Goal: Information Seeking & Learning: Find specific fact

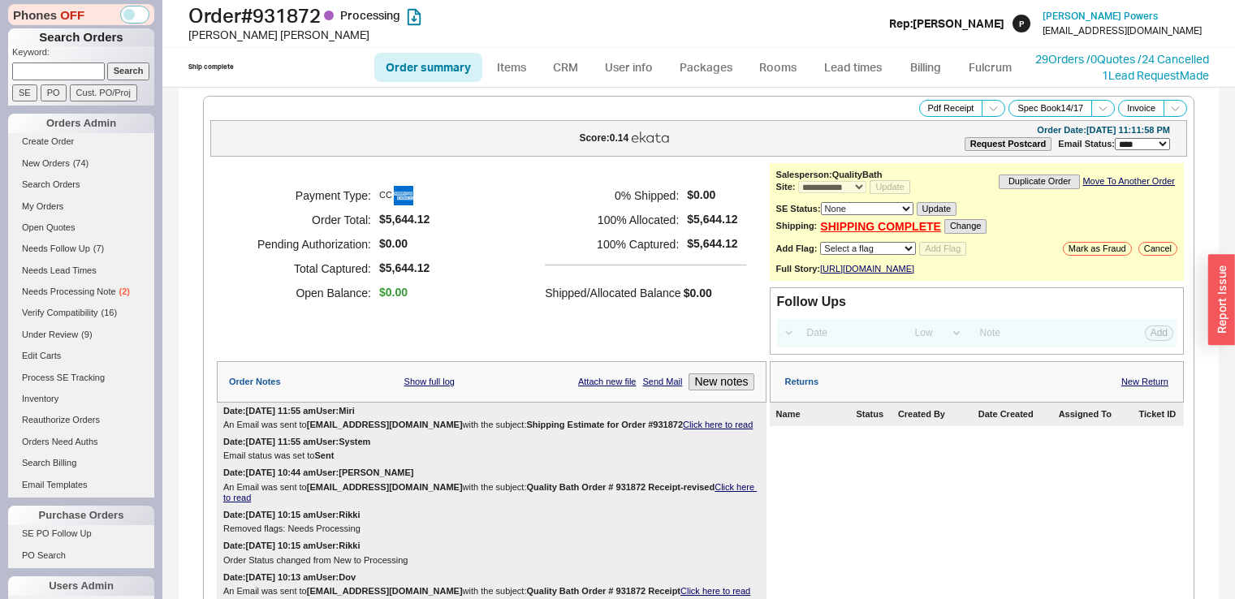
select select "**"
select select "LOW"
select select "3"
drag, startPoint x: 0, startPoint y: 0, endPoint x: 505, endPoint y: 366, distance: 623.7
click at [505, 355] on div "Payment Type: CC Order Total: $5,644.12 Pending Authorization: $0.00 Total Capt…" at bounding box center [492, 259] width 550 height 192
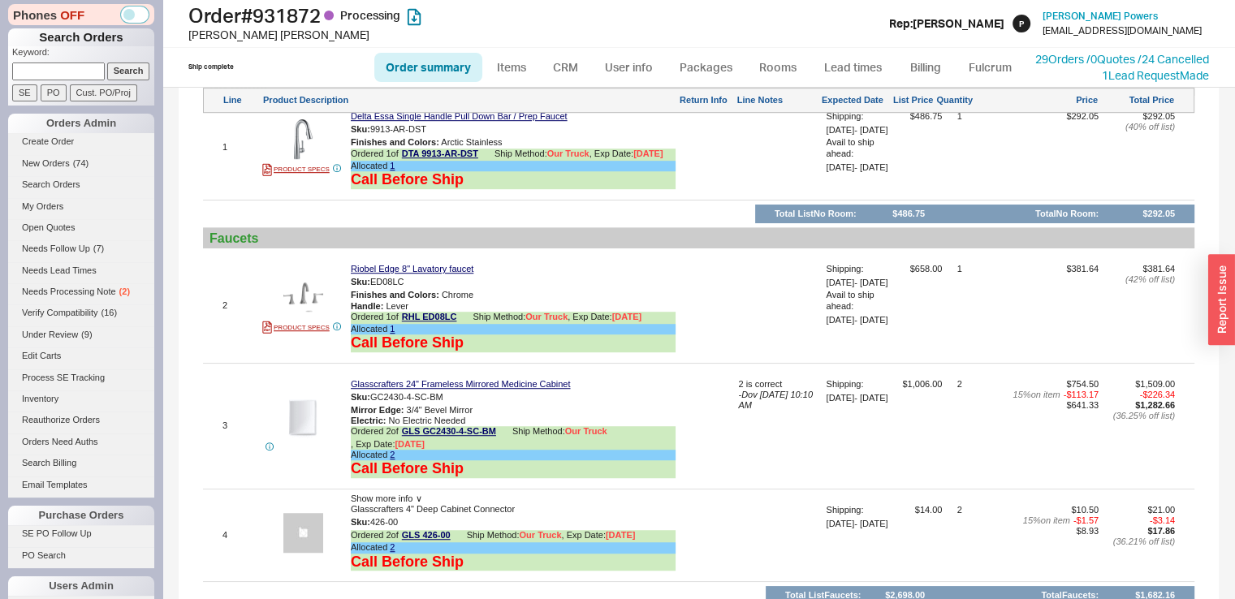
scroll to position [1201, 0]
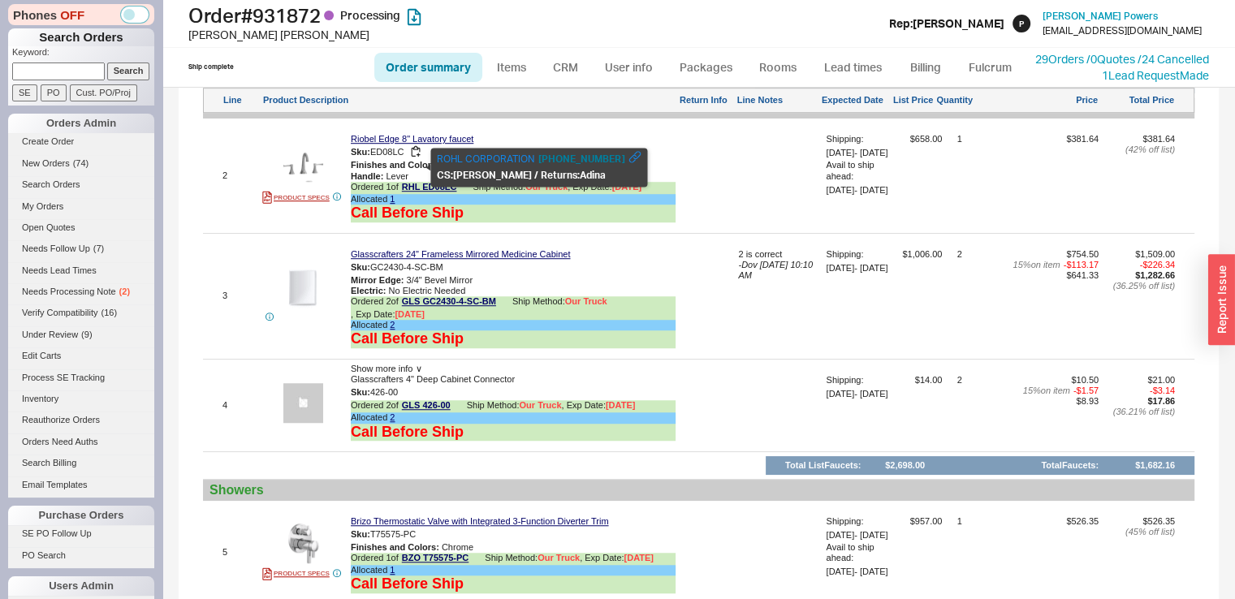
click at [392, 157] on span "ED08LC" at bounding box center [387, 152] width 34 height 10
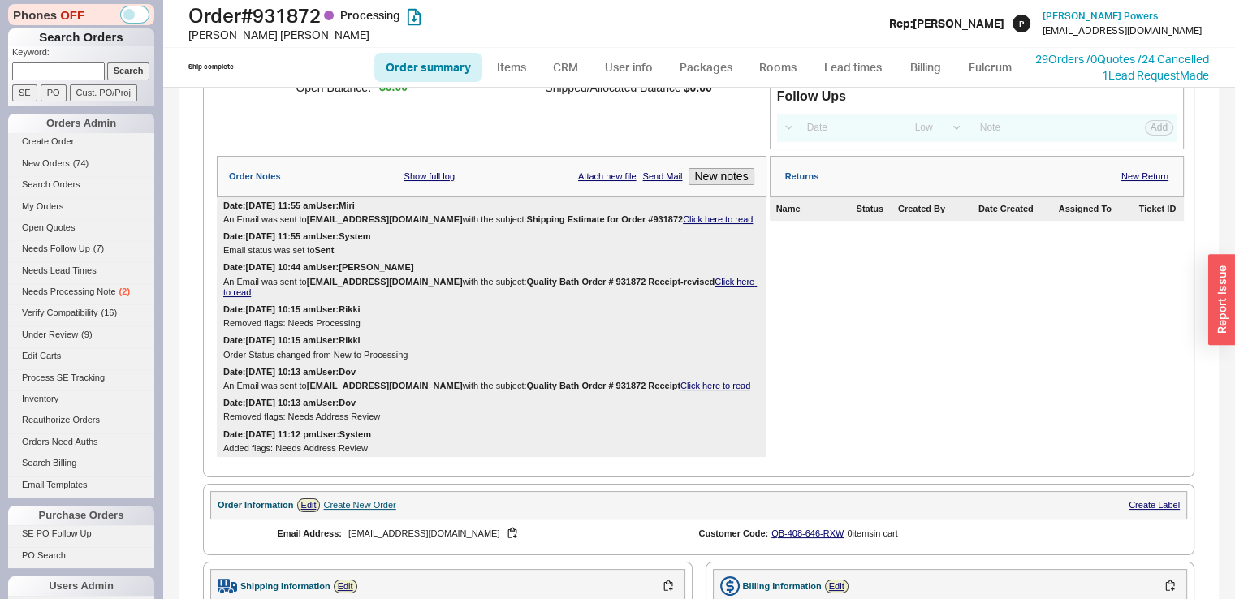
scroll to position [173, 0]
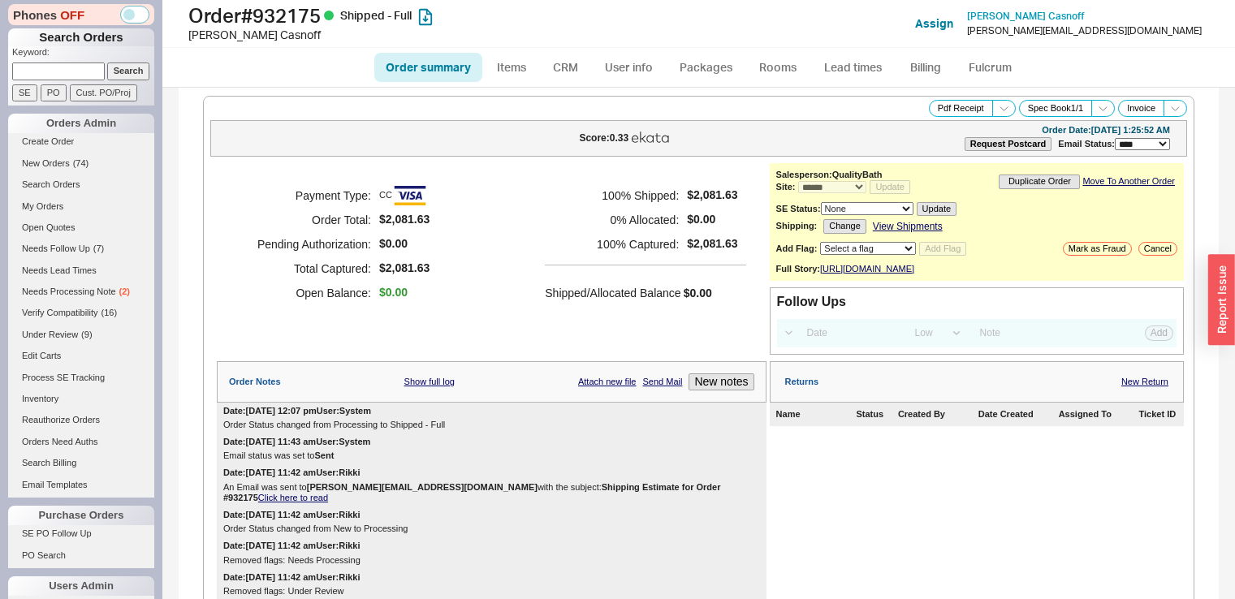
select select "*"
select select "LOW"
select select "3"
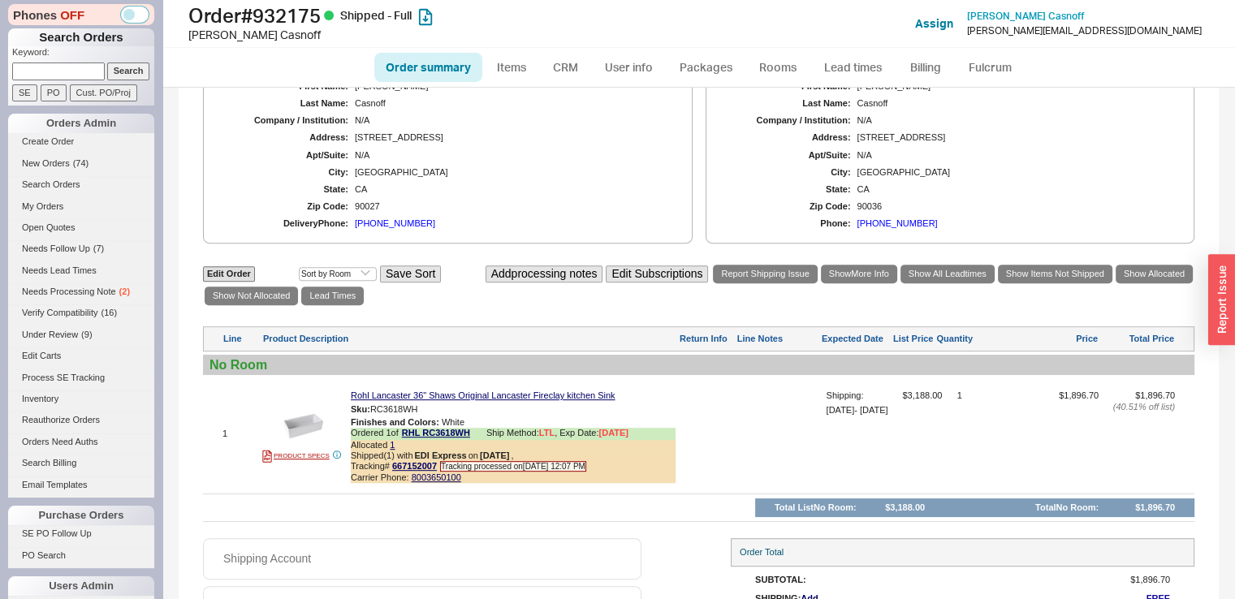
scroll to position [730, 0]
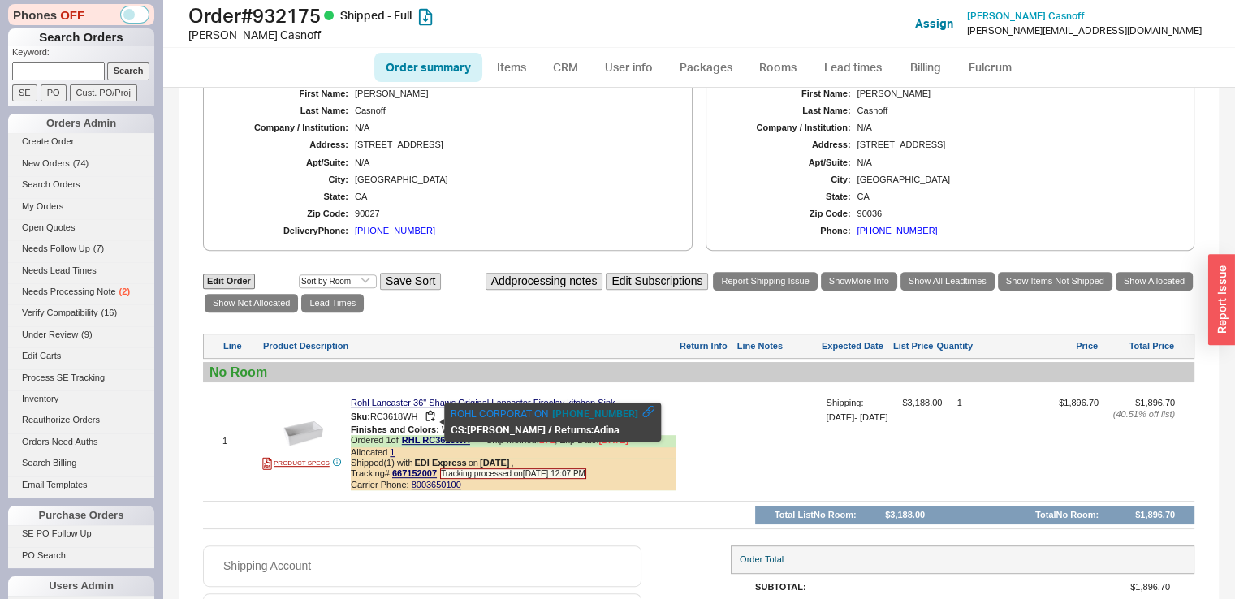
click at [390, 416] on div "Sku: RC3618WH" at bounding box center [513, 416] width 325 height 15
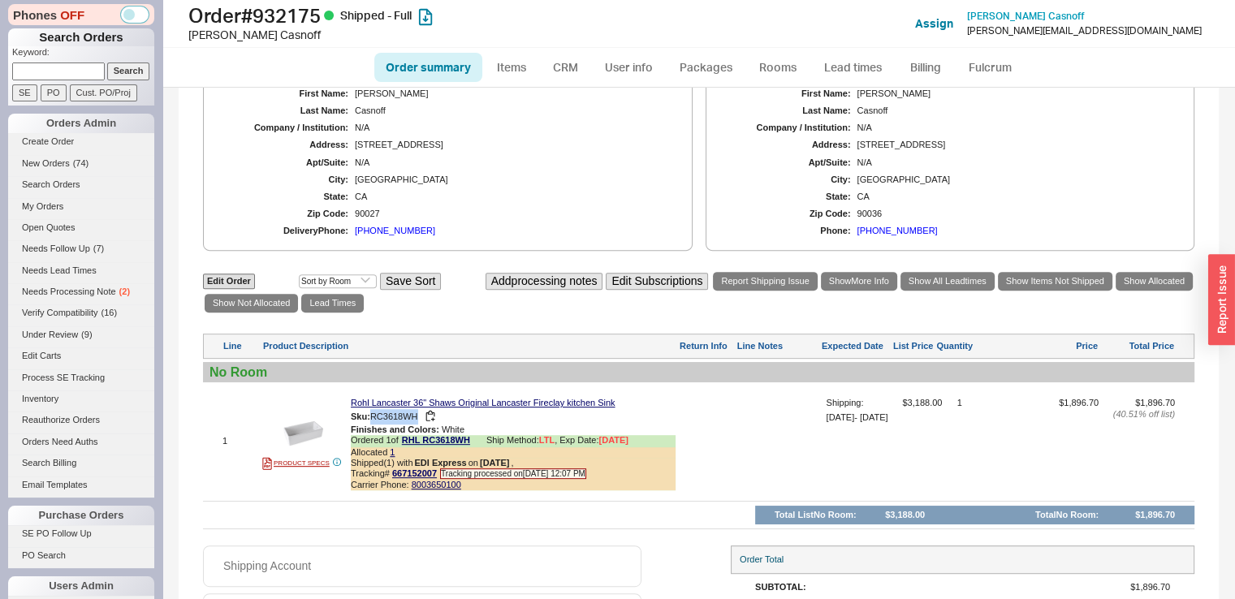
click at [390, 416] on div "Sku: RC3618WH" at bounding box center [513, 416] width 325 height 15
copy span "RC3618WH"
click at [565, 72] on link "CRM" at bounding box center [565, 67] width 48 height 29
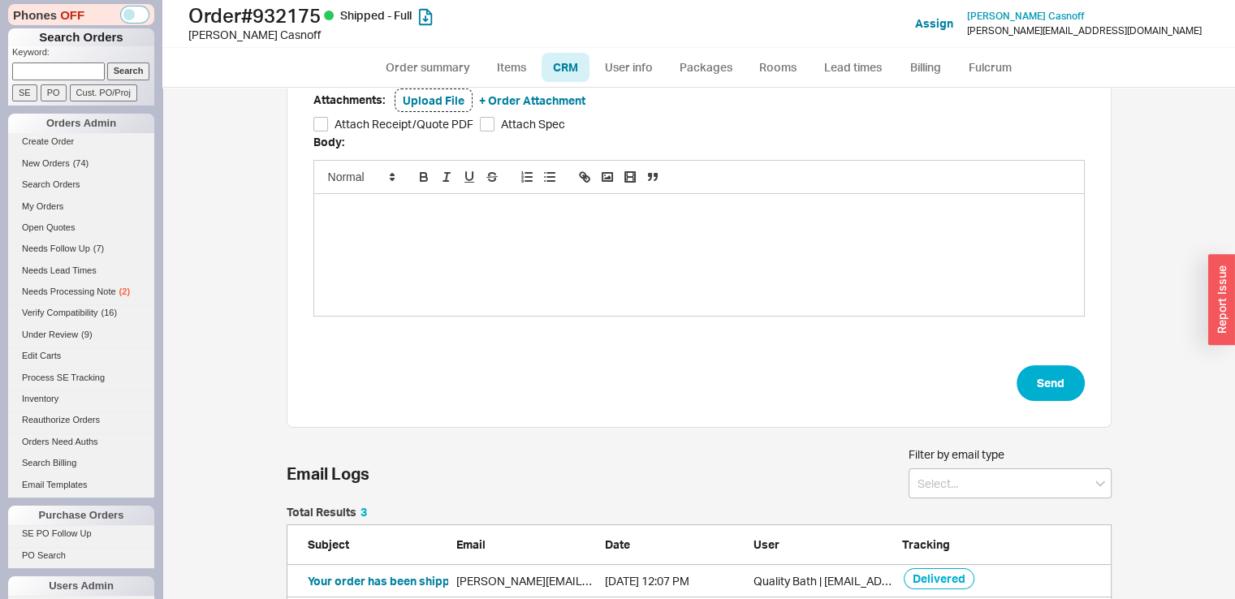
scroll to position [260, 0]
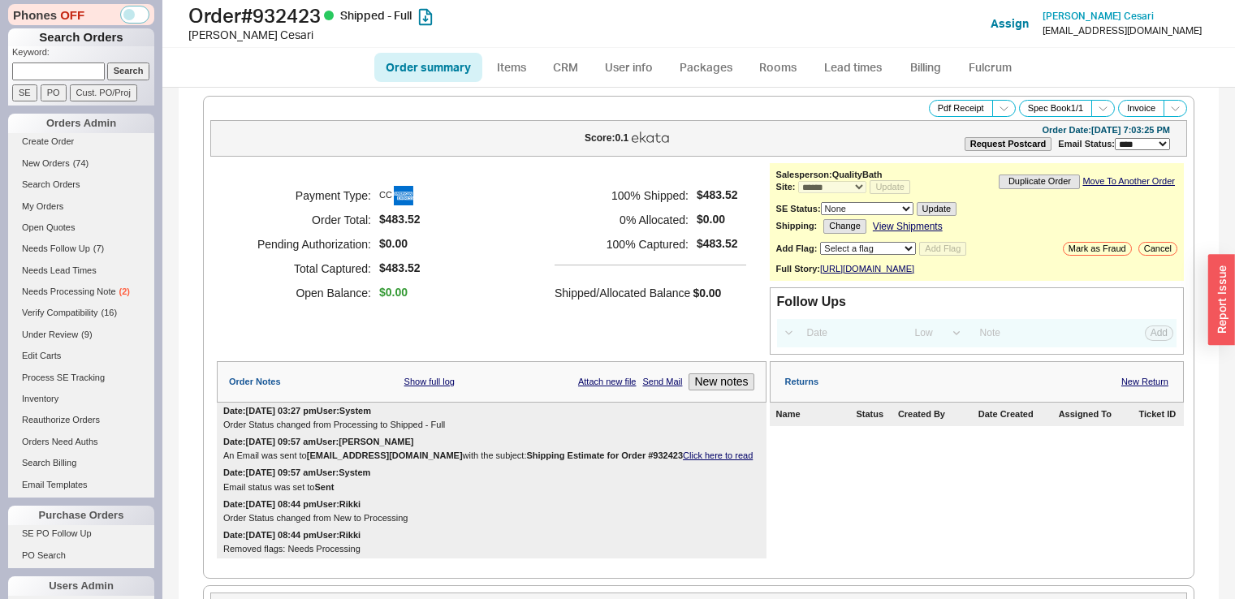
select select "*"
select select "LOW"
select select "3"
click at [421, 182] on div "Payment Type: CC Order Total: $483.52 Pending Authorization: $0.00 Total Captur…" at bounding box center [492, 244] width 550 height 162
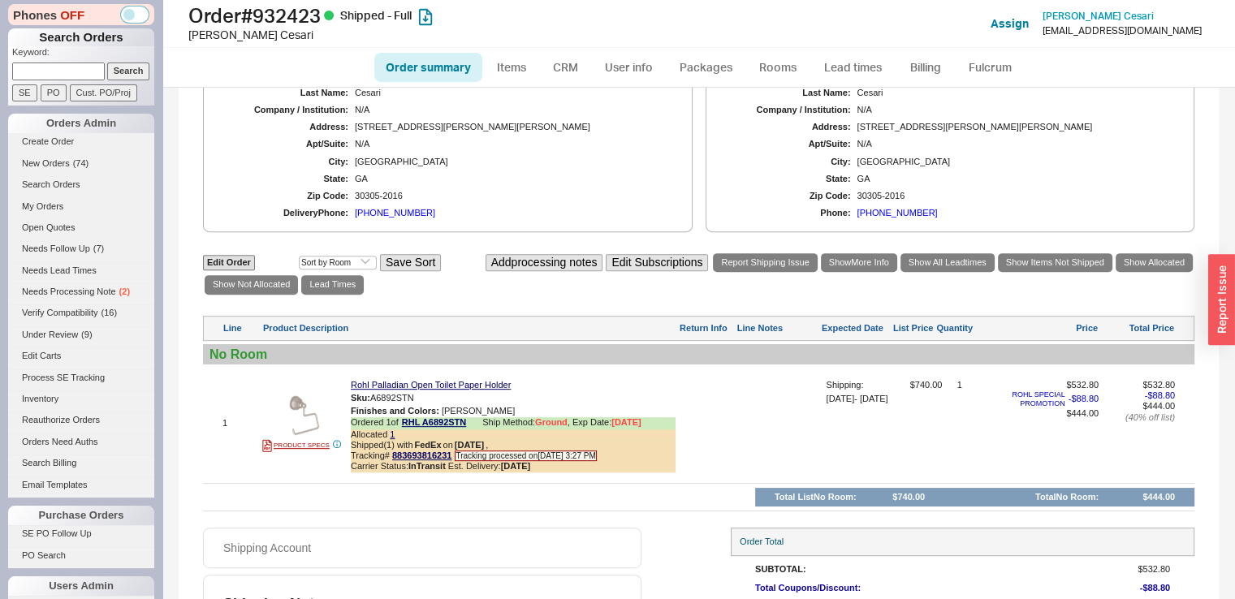
scroll to position [649, 0]
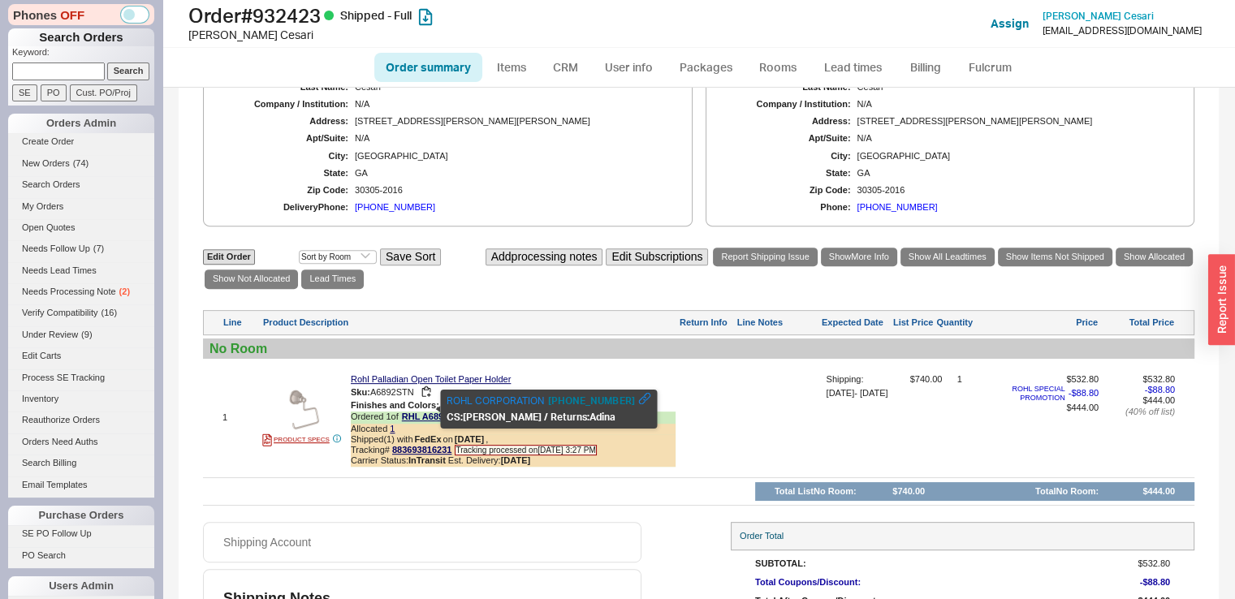
click at [403, 397] on span "A6892STN" at bounding box center [392, 392] width 44 height 10
copy span "A6892STN"
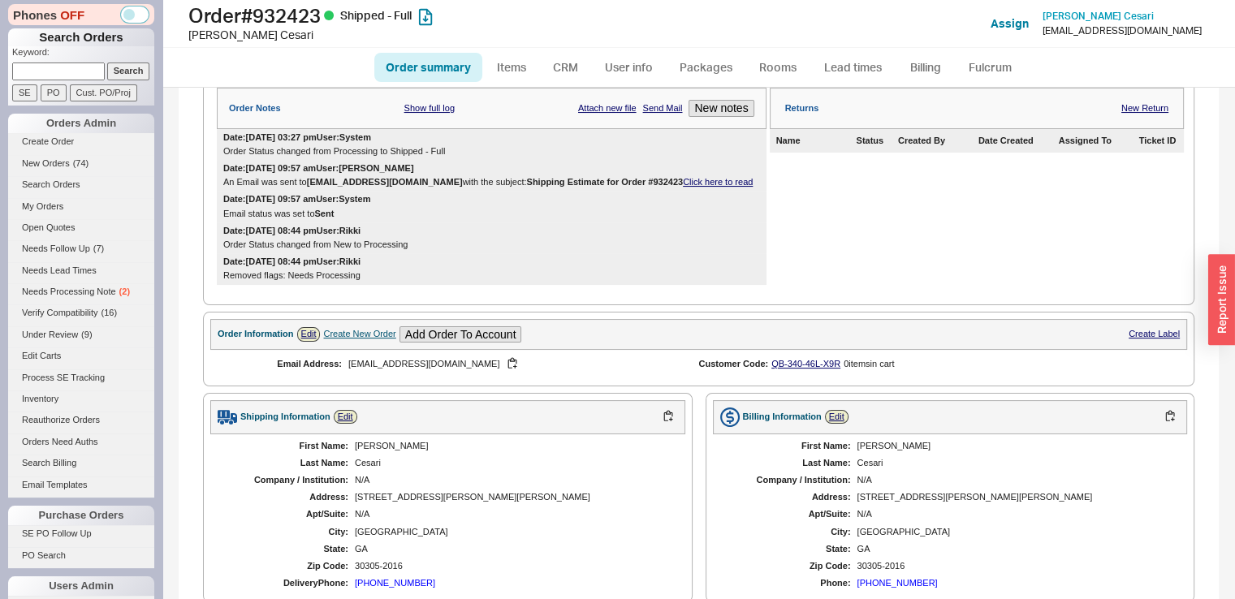
scroll to position [260, 0]
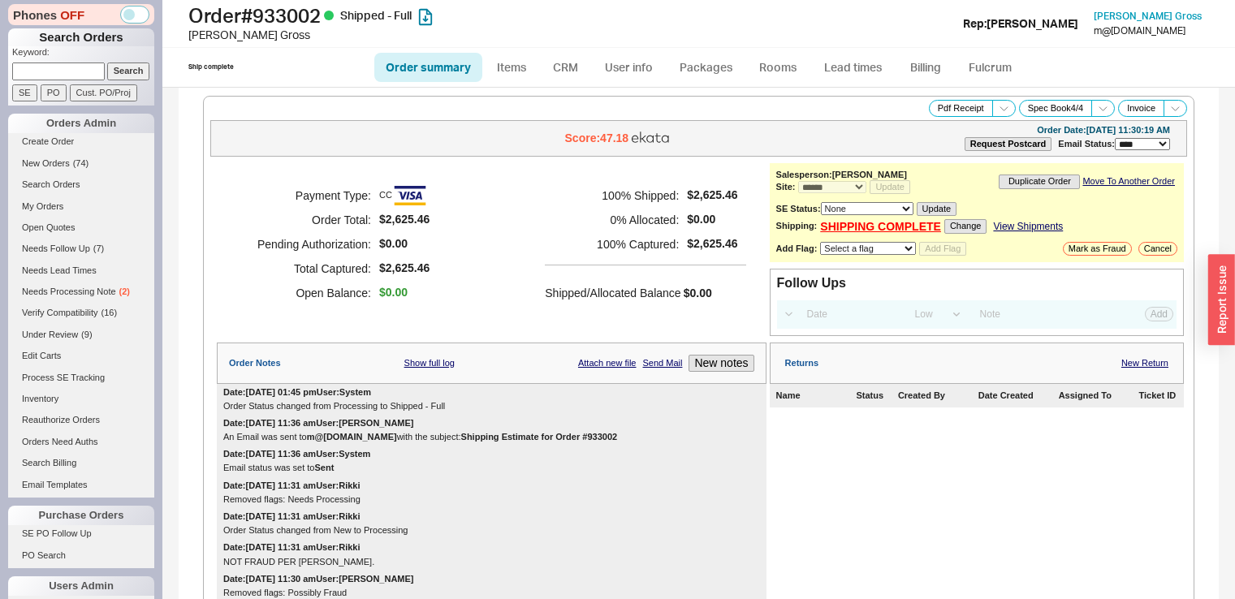
select select "*"
select select "LOW"
select select "3"
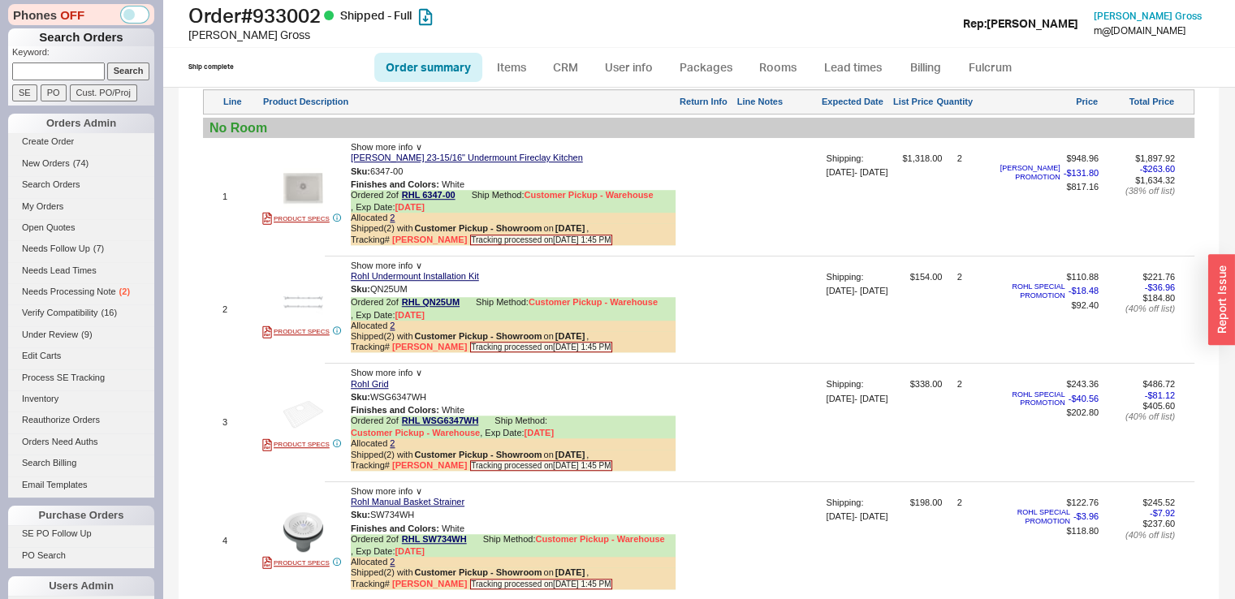
scroll to position [1206, 0]
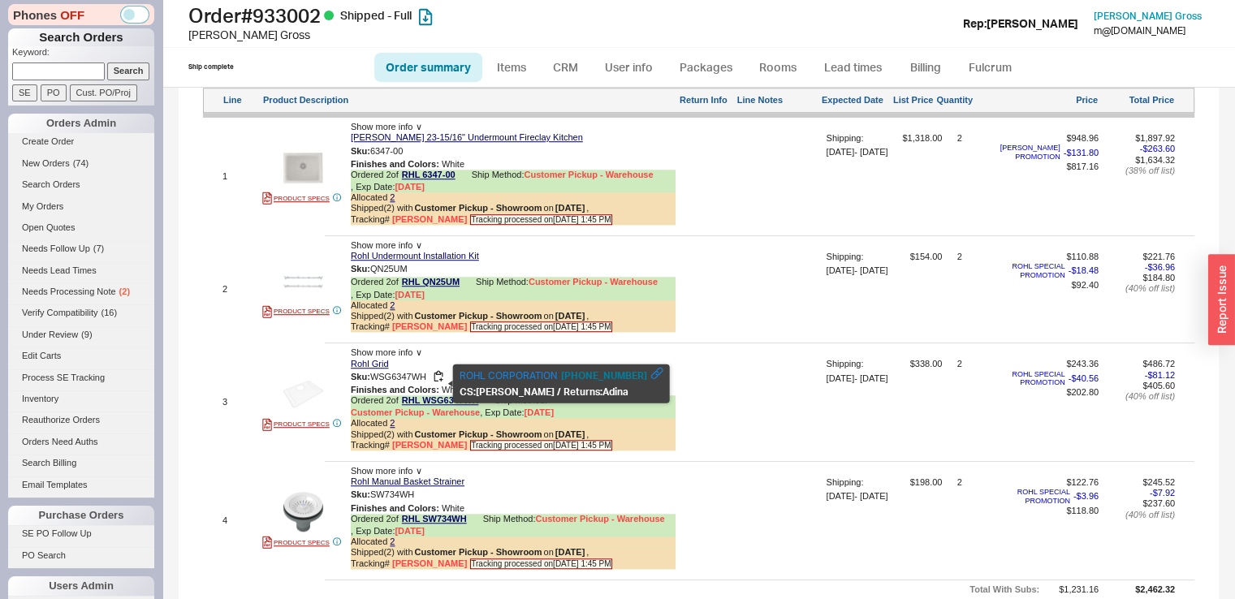
click at [410, 378] on span "WSG6347WH" at bounding box center [398, 376] width 56 height 10
copy span "WSG6347WH"
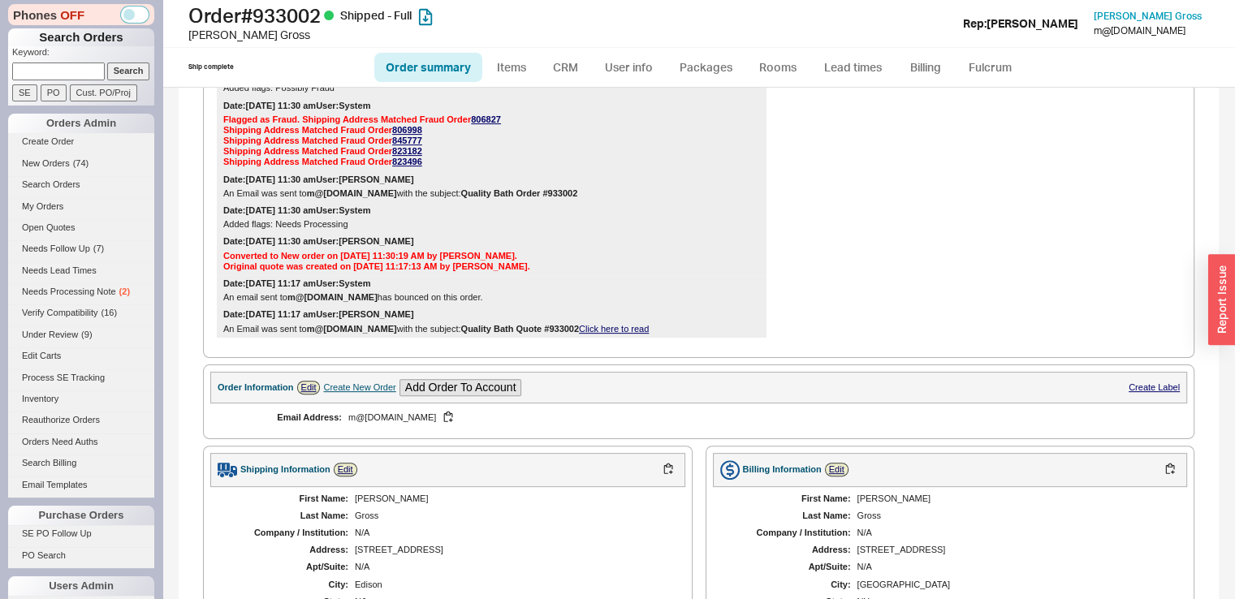
scroll to position [533, 0]
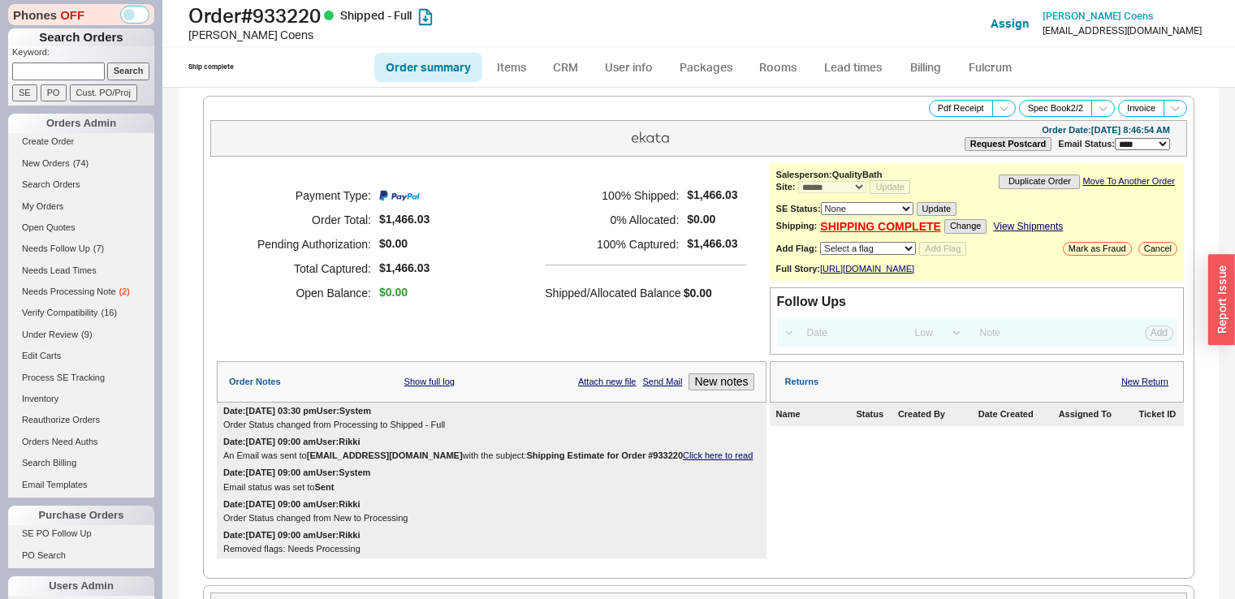
select select "*"
select select "LOW"
select select "3"
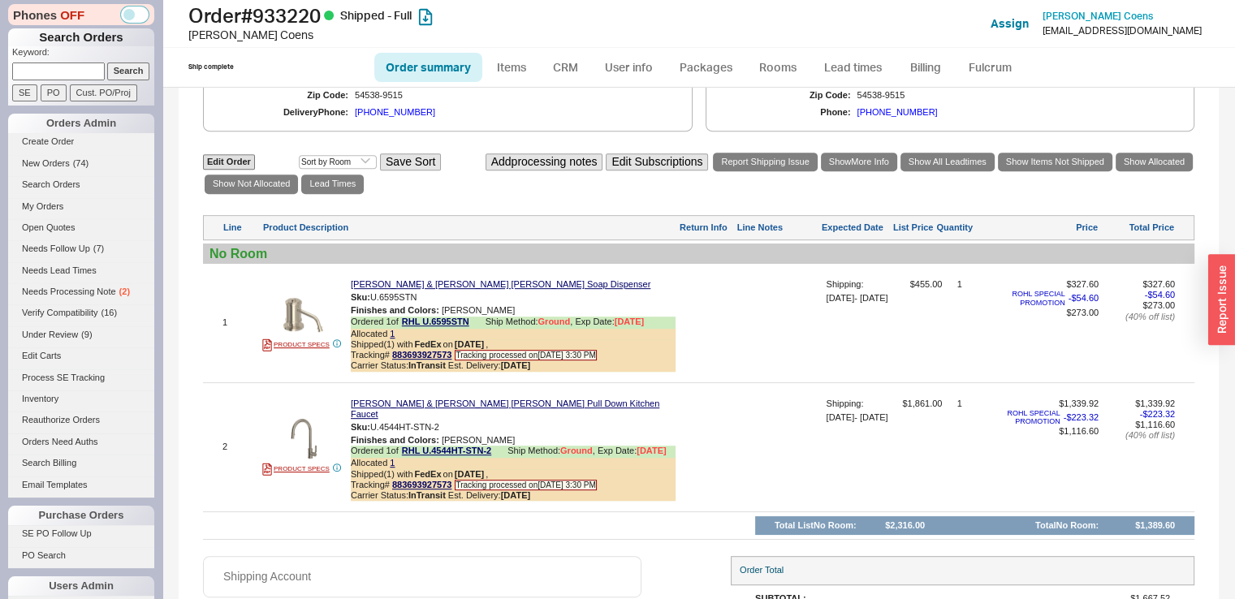
scroll to position [773, 0]
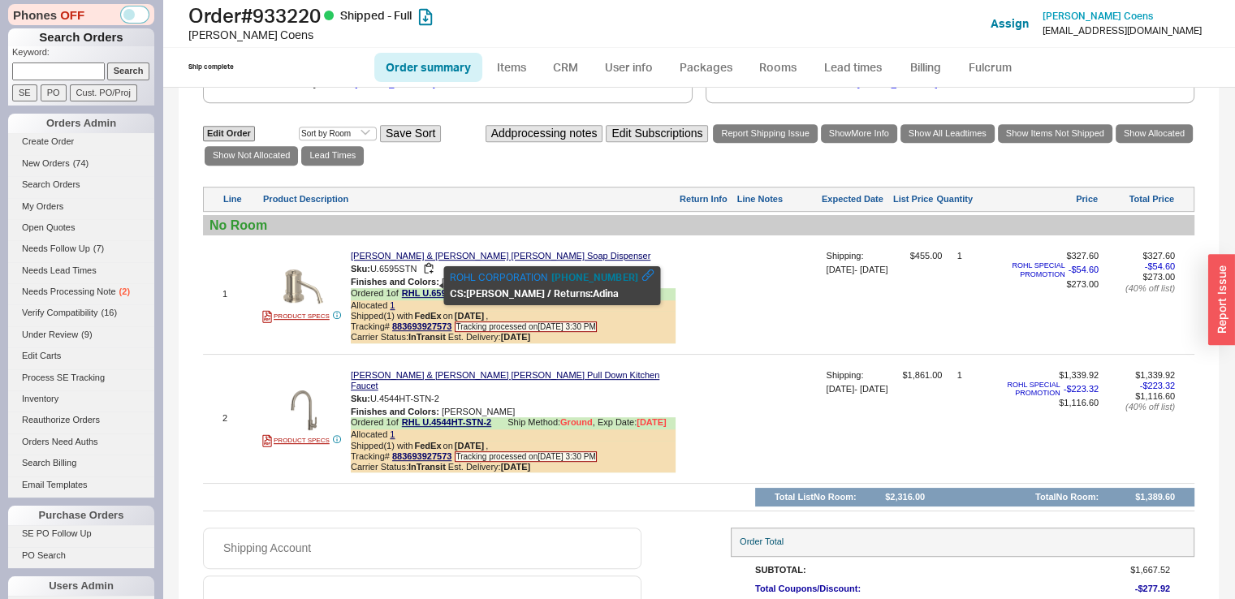
click at [409, 274] on span "U.6595STN" at bounding box center [393, 269] width 46 height 10
drag, startPoint x: 370, startPoint y: 287, endPoint x: 419, endPoint y: 288, distance: 48.7
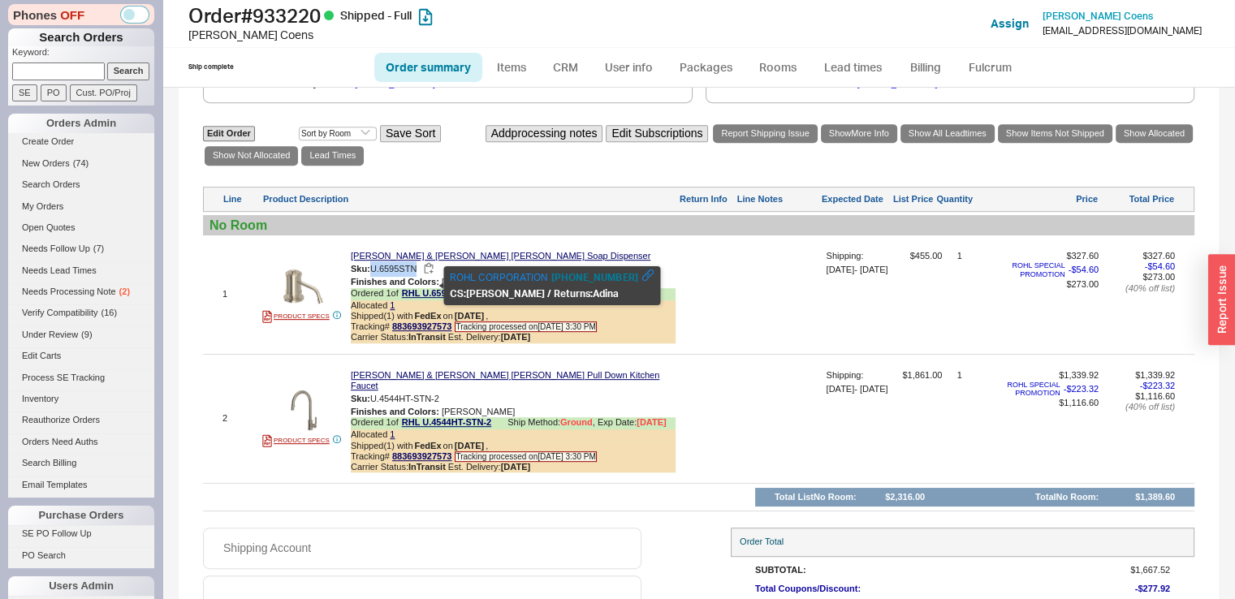
click at [419, 277] on div "Sku: U.6595STN" at bounding box center [513, 268] width 325 height 15
copy div "U.6595STN"
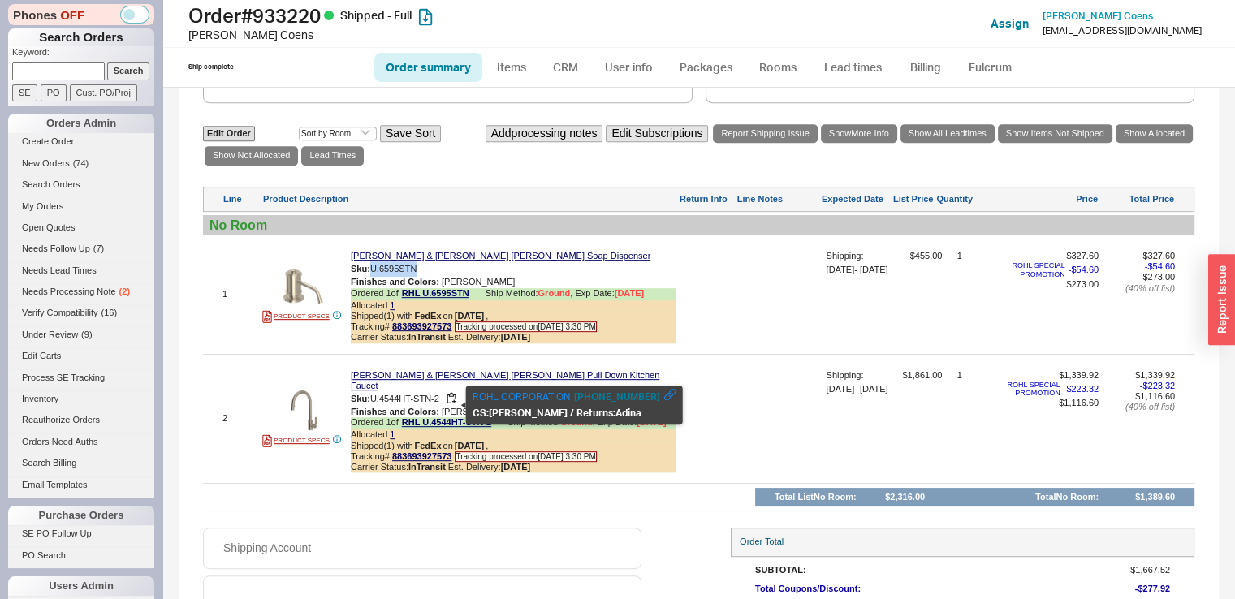
click at [375, 403] on span "U.4544HT-STN-2" at bounding box center [404, 398] width 69 height 10
drag, startPoint x: 375, startPoint y: 407, endPoint x: 438, endPoint y: 409, distance: 63.4
click at [438, 403] on span "U.4544HT-STN-2" at bounding box center [404, 398] width 69 height 10
copy span "U.4544HT-STN-2"
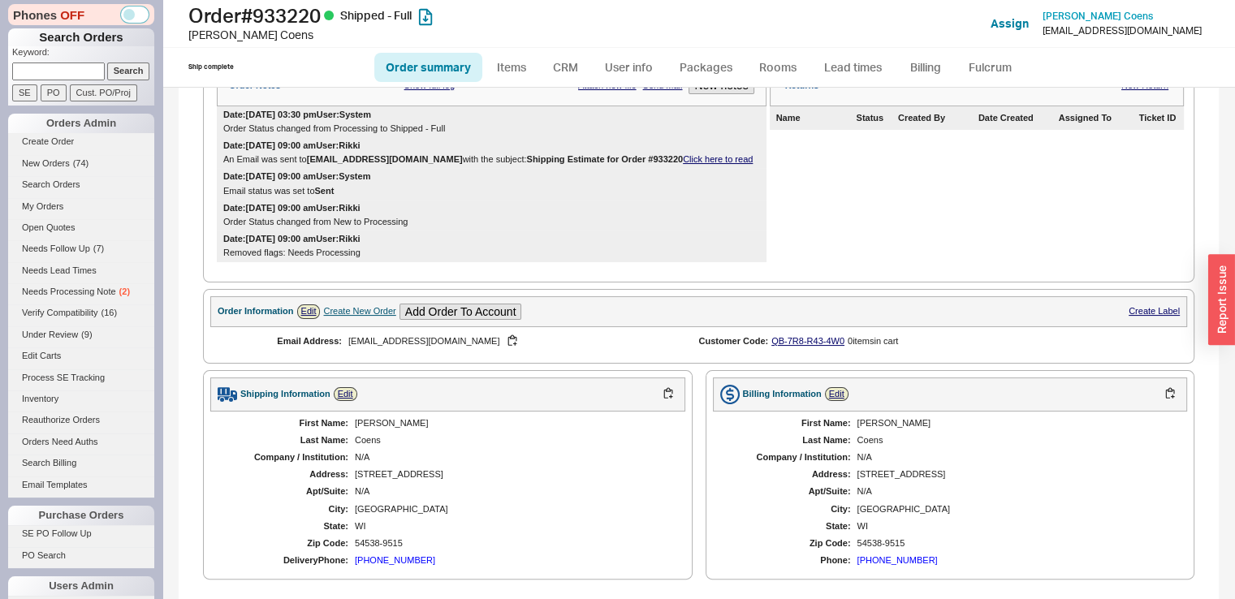
scroll to position [292, 0]
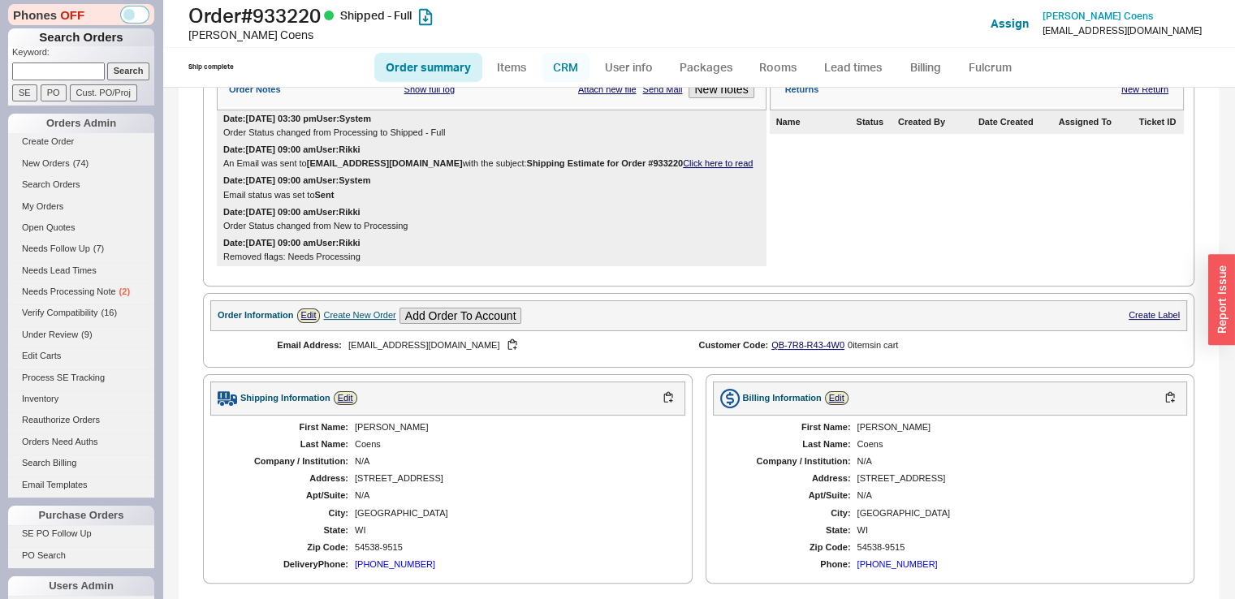
click at [575, 66] on link "CRM" at bounding box center [565, 67] width 48 height 29
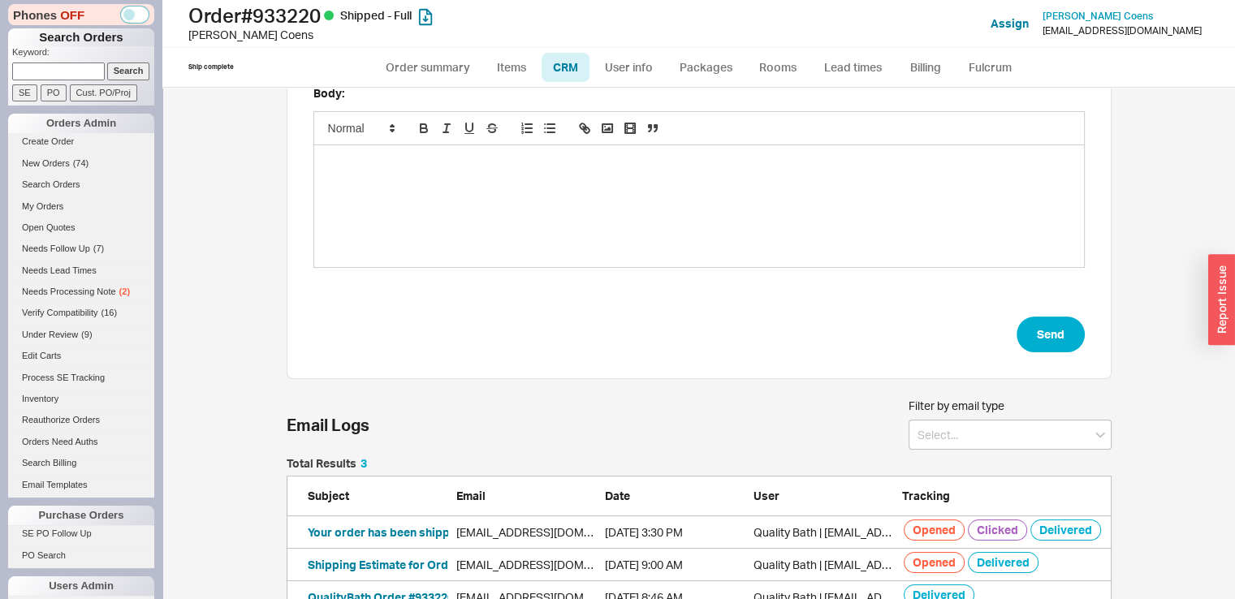
scroll to position [260, 0]
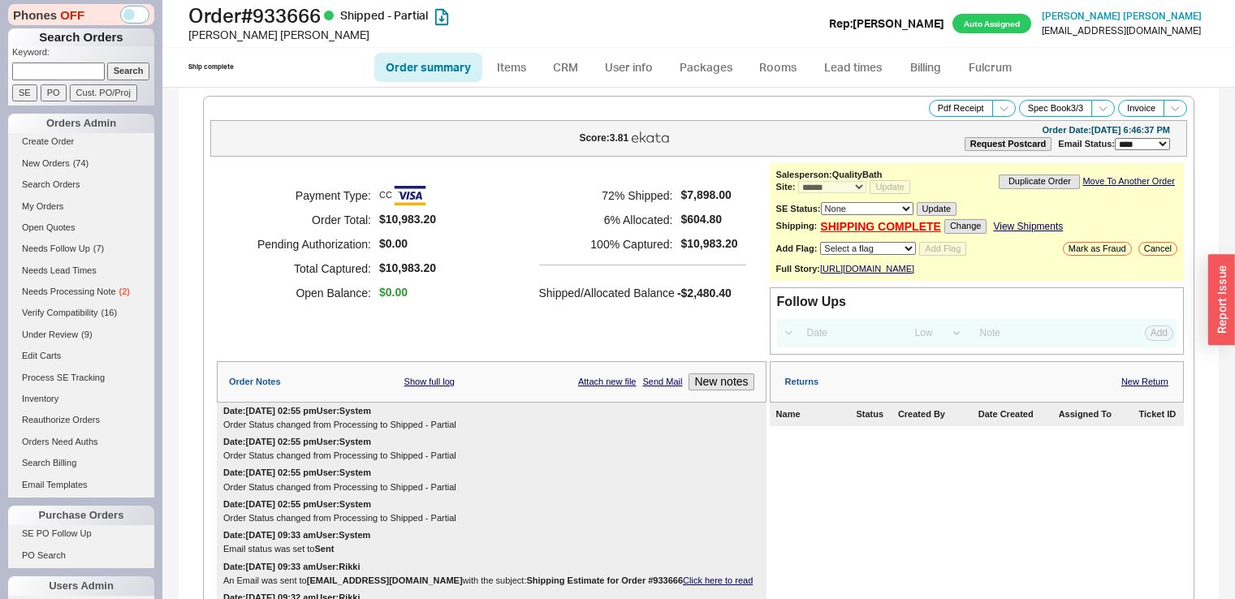
select select "*"
select select "LOW"
select select "3"
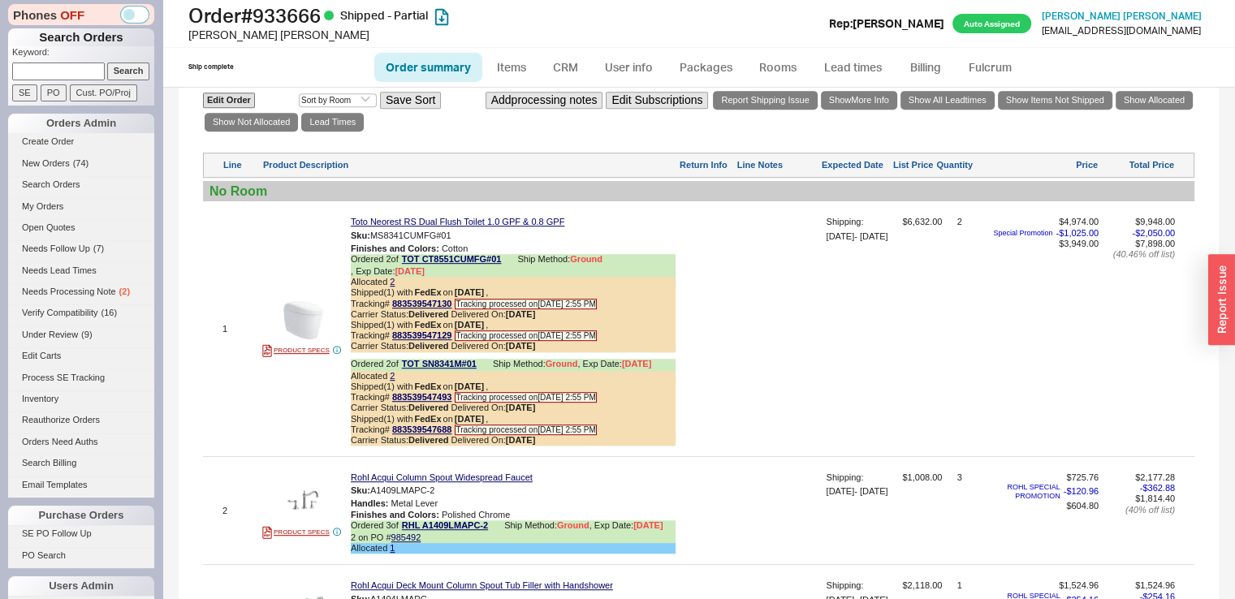
scroll to position [977, 0]
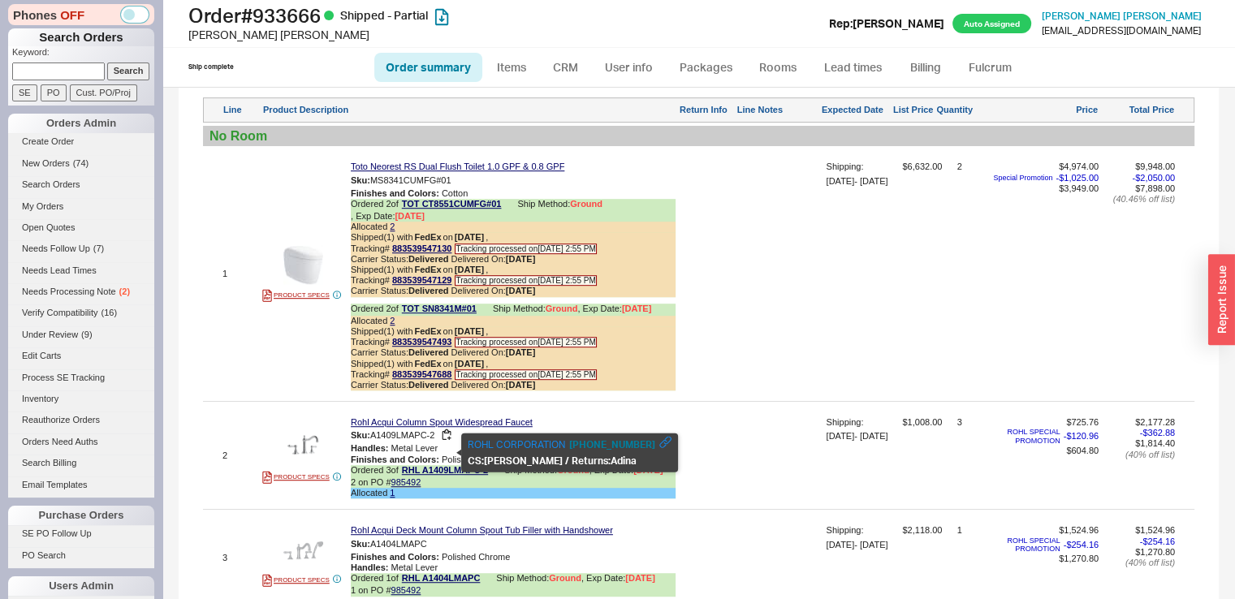
click at [373, 440] on span "A1409LMAPC-2" at bounding box center [402, 435] width 65 height 10
drag, startPoint x: 377, startPoint y: 454, endPoint x: 399, endPoint y: 455, distance: 22.0
click at [399, 440] on span "A1409LMAPC-2" at bounding box center [402, 435] width 65 height 10
click at [385, 440] on span "A1409LMAPC-2" at bounding box center [402, 435] width 65 height 10
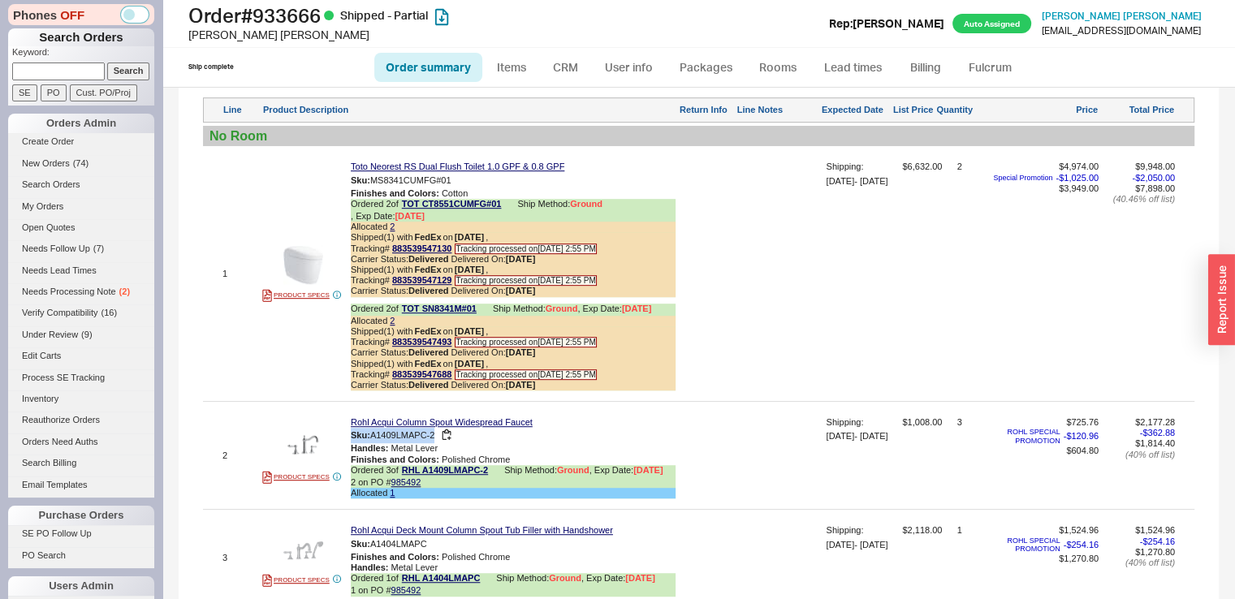
click at [373, 440] on span "A1409LMAPC-2" at bounding box center [402, 435] width 65 height 10
drag, startPoint x: 373, startPoint y: 456, endPoint x: 436, endPoint y: 459, distance: 63.4
click at [436, 443] on div "Sku: A1409LMAPC-2" at bounding box center [513, 435] width 325 height 15
copy span "A1409LMAPC-2"
click at [437, 443] on button "button" at bounding box center [446, 435] width 19 height 15
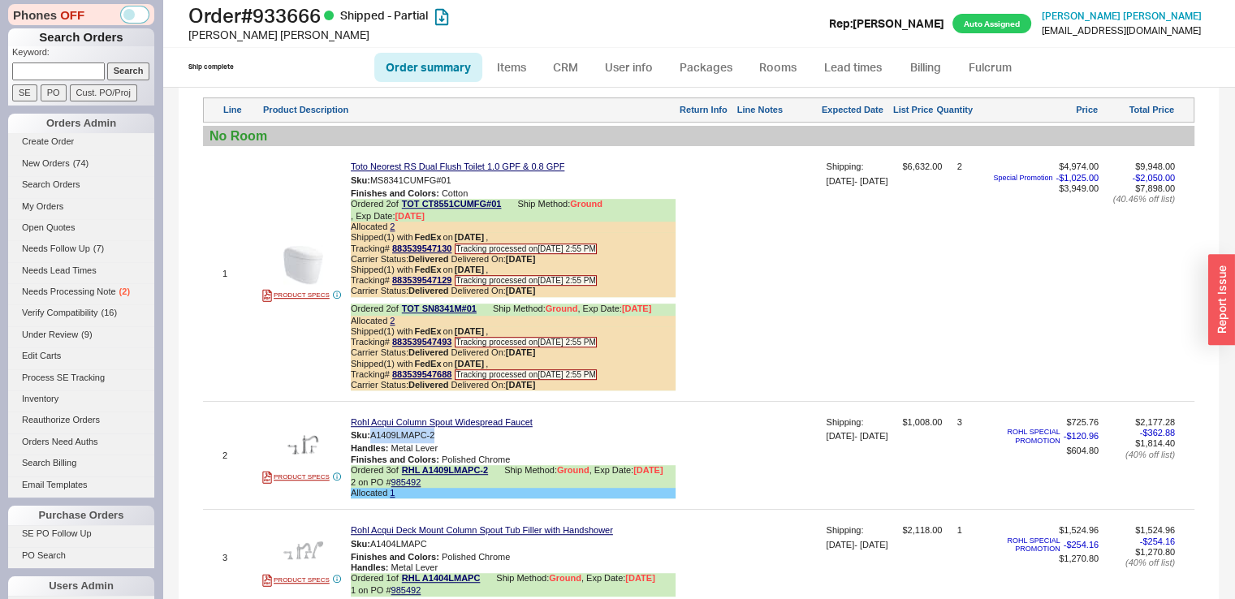
click at [774, 288] on div at bounding box center [780, 279] width 84 height 235
click at [817, 205] on button "CANCEL" at bounding box center [809, 198] width 48 height 14
click at [817, 216] on div "1 PRODUCT SPECS Toto Neorest RS Dual Flush Toilet 1.0 GPF & 0.8 GPF Sku: MS8341…" at bounding box center [698, 273] width 991 height 247
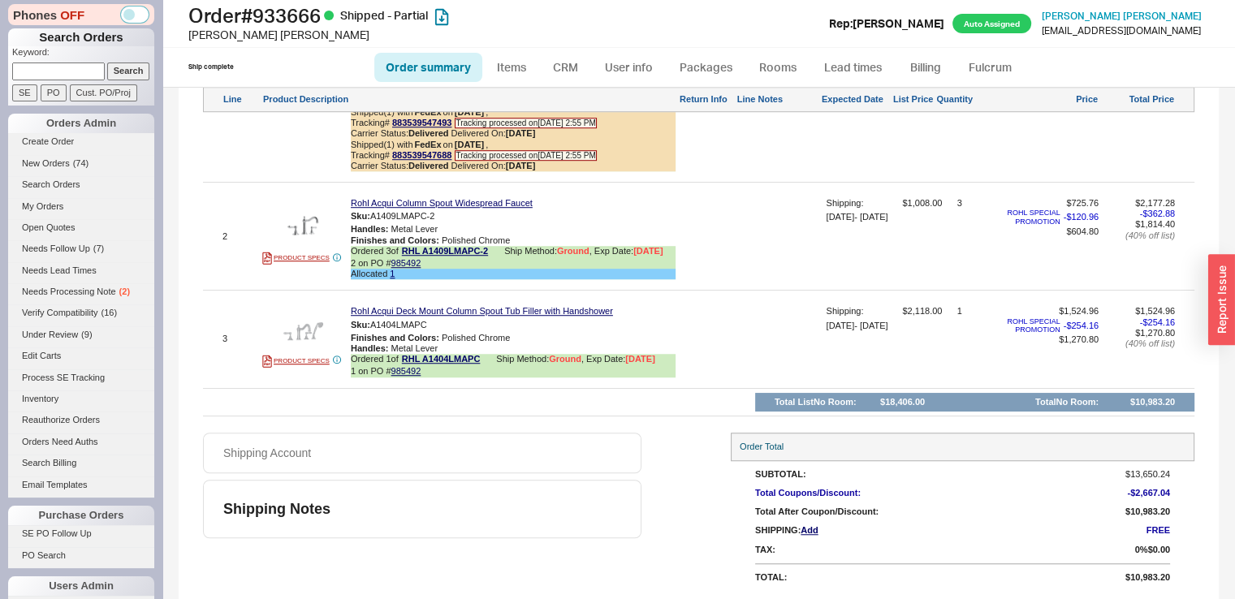
scroll to position [1216, 0]
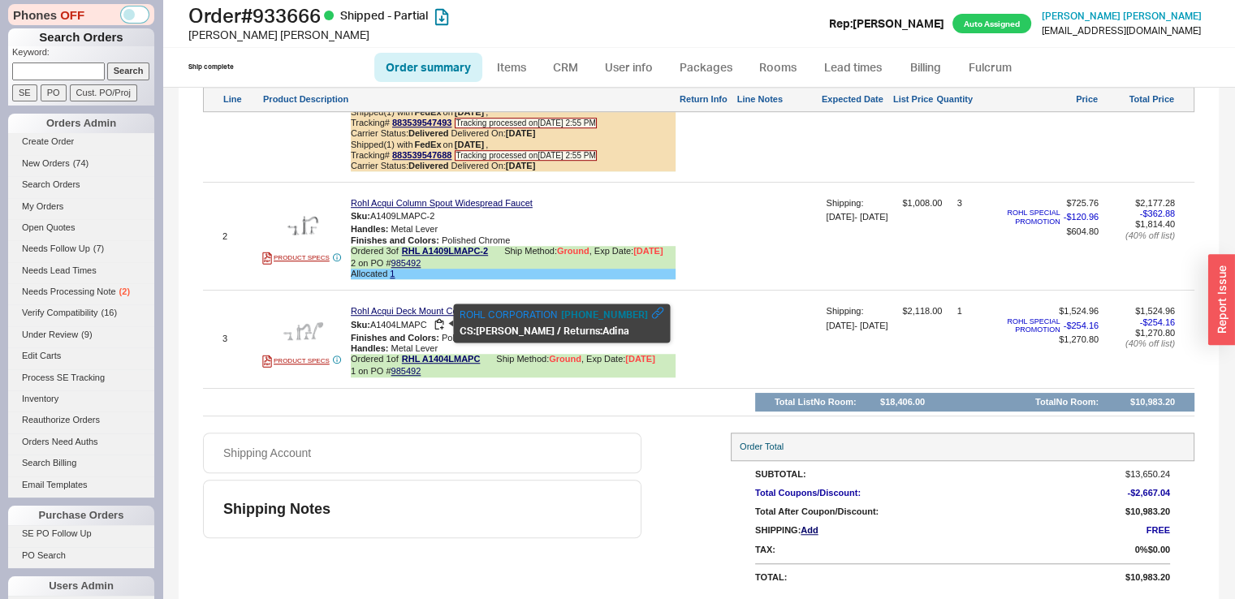
click at [373, 326] on span "A1404LMAPC" at bounding box center [398, 324] width 57 height 10
drag, startPoint x: 373, startPoint y: 326, endPoint x: 390, endPoint y: 326, distance: 16.2
click at [390, 326] on span "A1404LMAPC" at bounding box center [398, 324] width 57 height 10
copy span "A1404LMAPC"
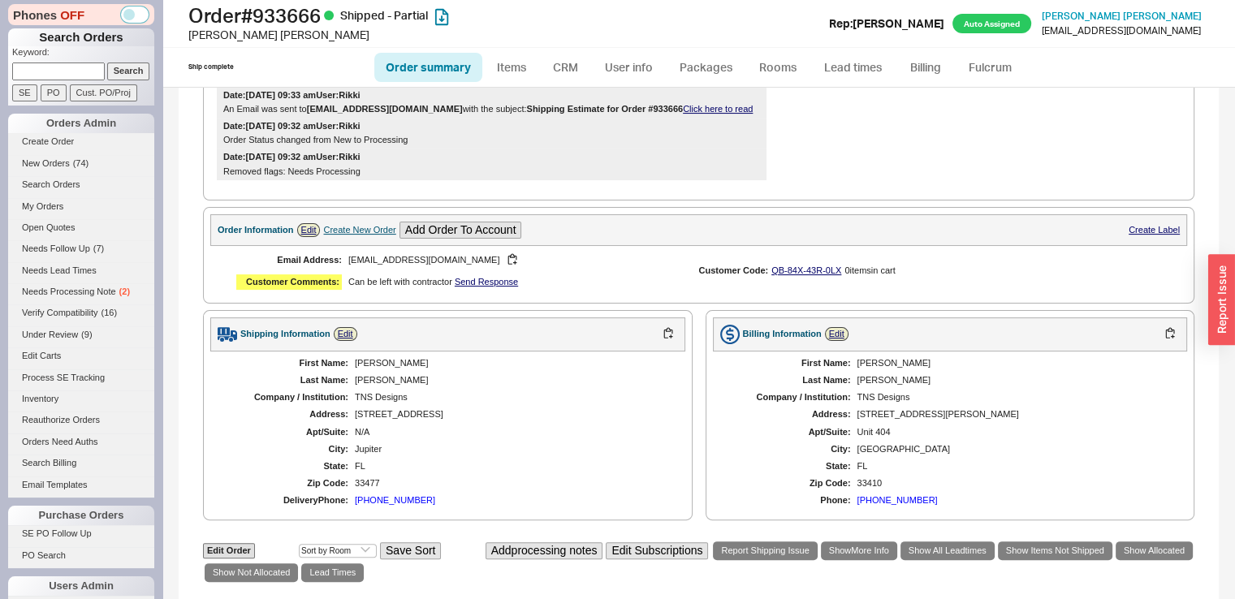
scroll to position [363, 0]
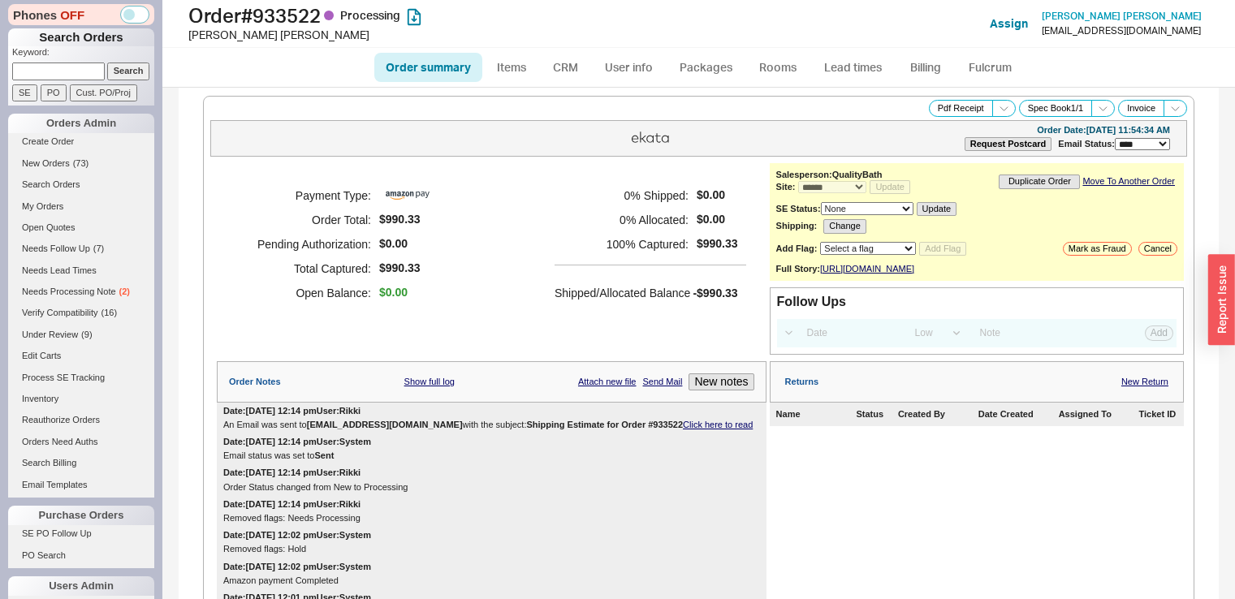
select select "*"
select select "LOW"
select select "3"
click at [441, 139] on div "**********" at bounding box center [698, 138] width 977 height 37
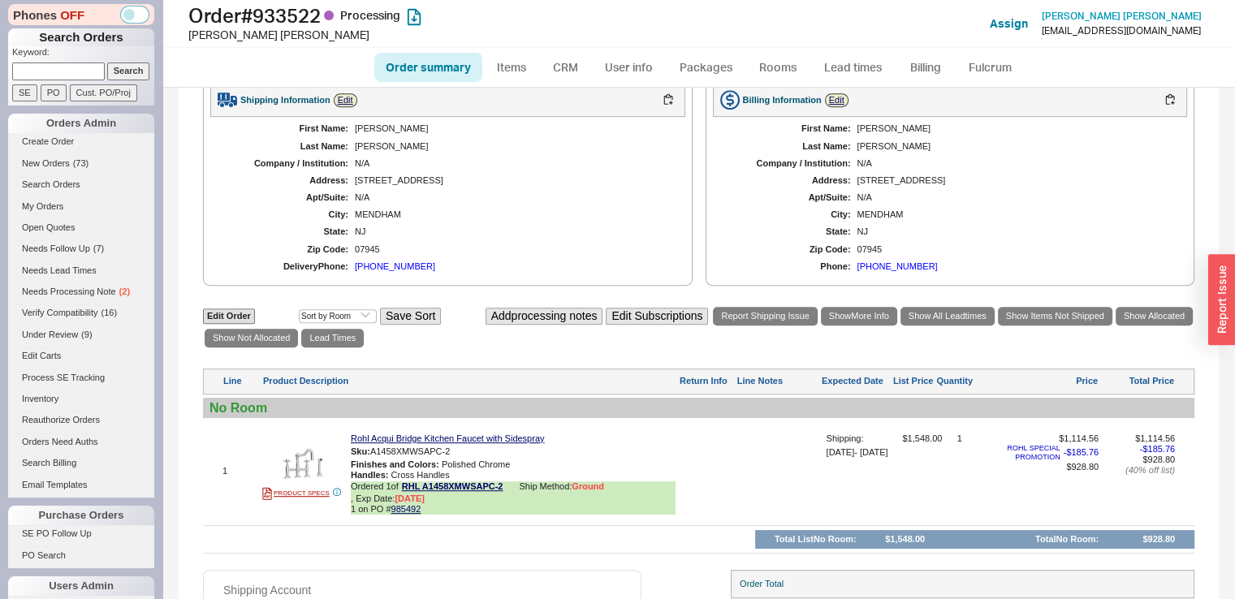
scroll to position [974, 0]
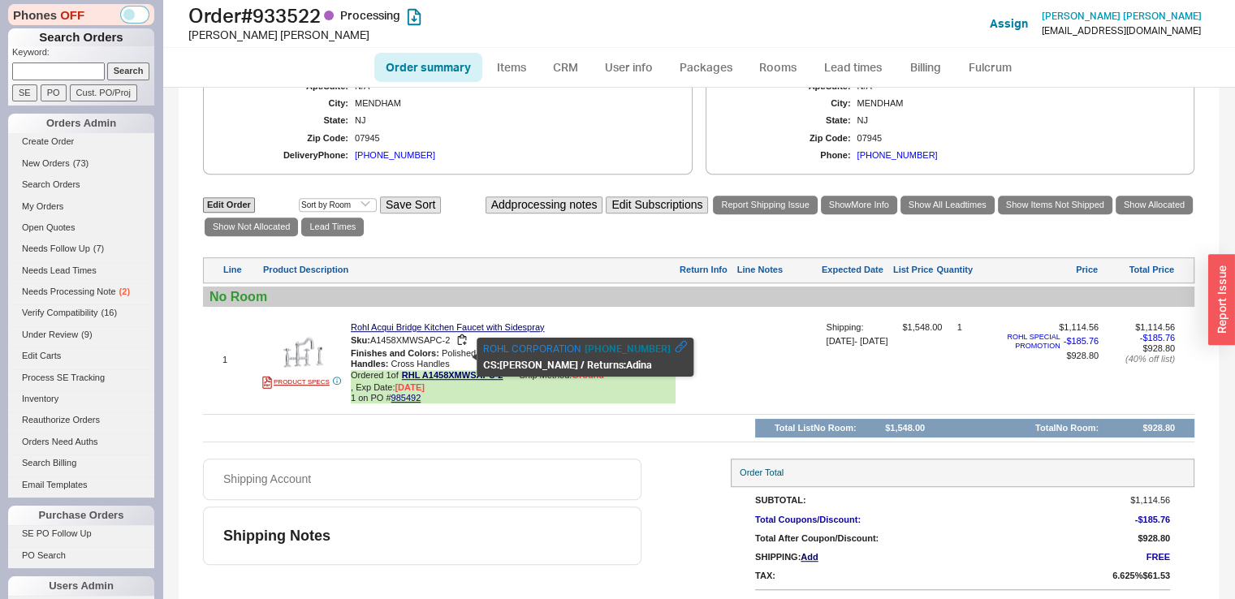
click at [374, 344] on span "A1458XMWSAPC-2" at bounding box center [410, 339] width 80 height 10
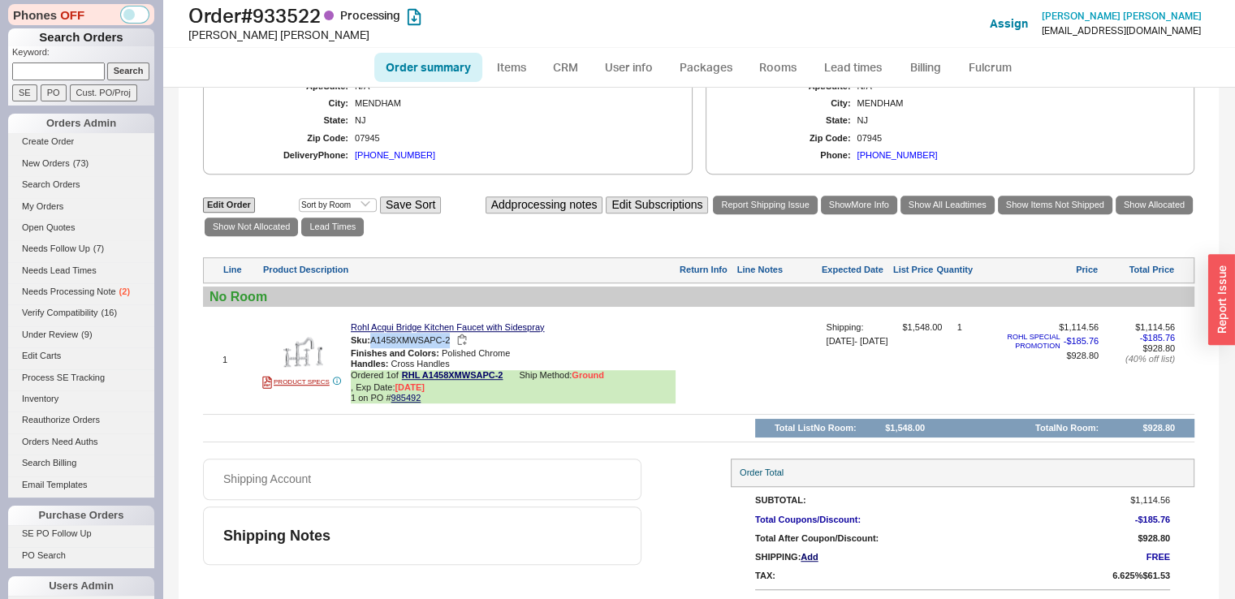
drag, startPoint x: 392, startPoint y: 360, endPoint x: 452, endPoint y: 356, distance: 60.2
click at [452, 348] on div "Sku: A1458XMWSAPC-2" at bounding box center [513, 340] width 325 height 15
copy div "A1458XMWSAPC-2"
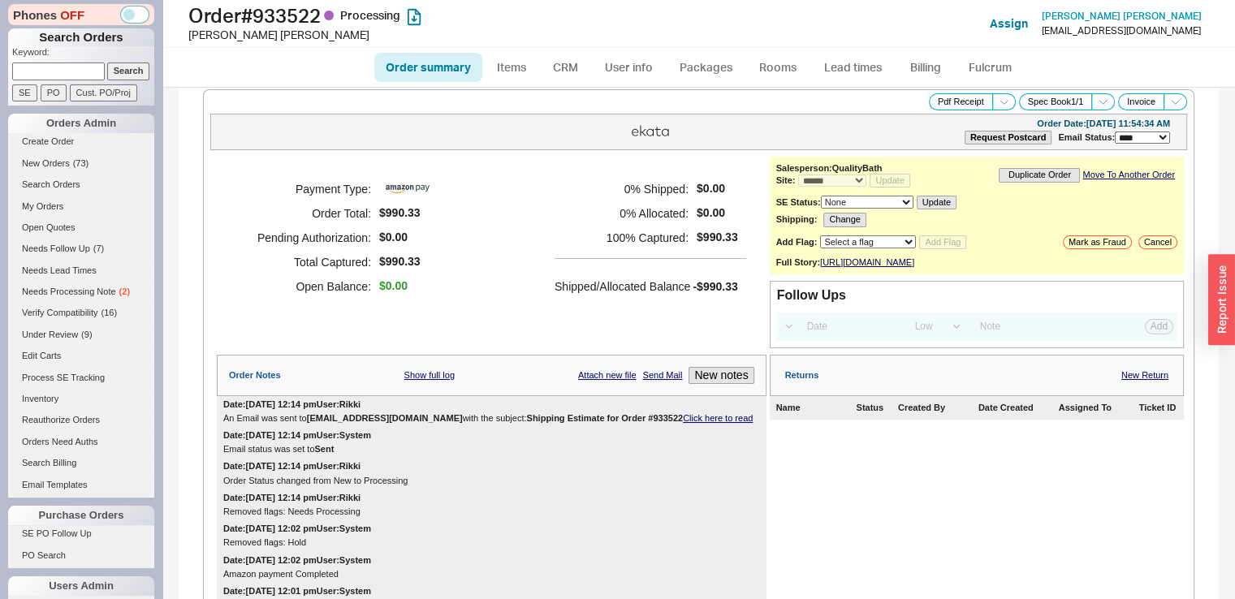
scroll to position [0, 0]
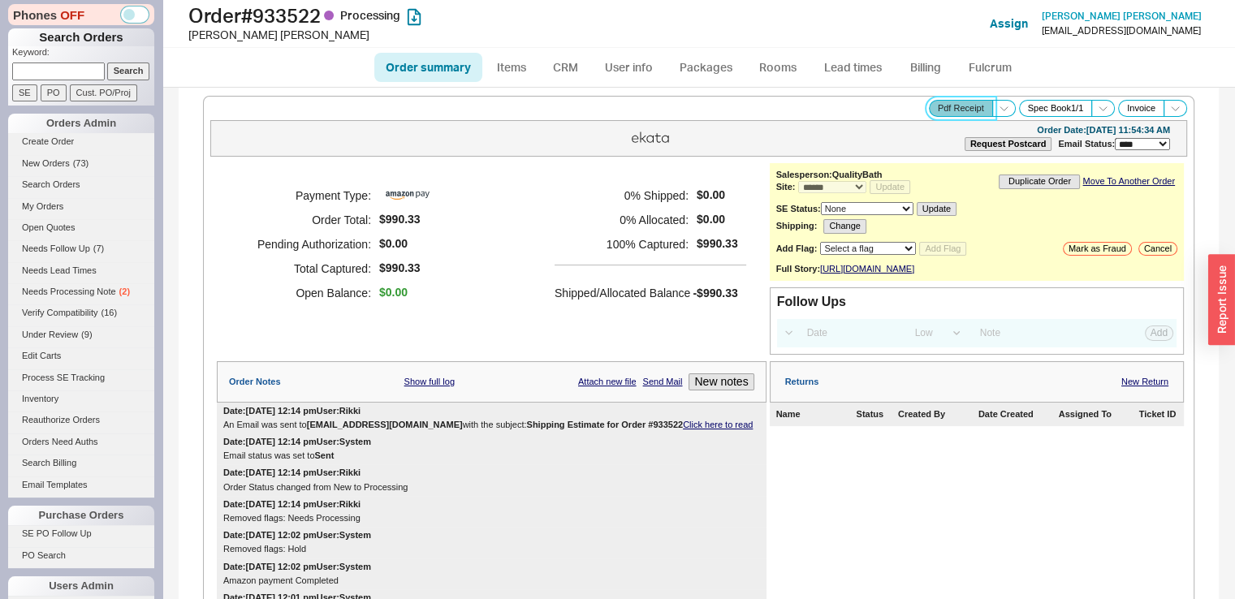
click at [950, 111] on button "Pdf Receipt" at bounding box center [961, 108] width 64 height 17
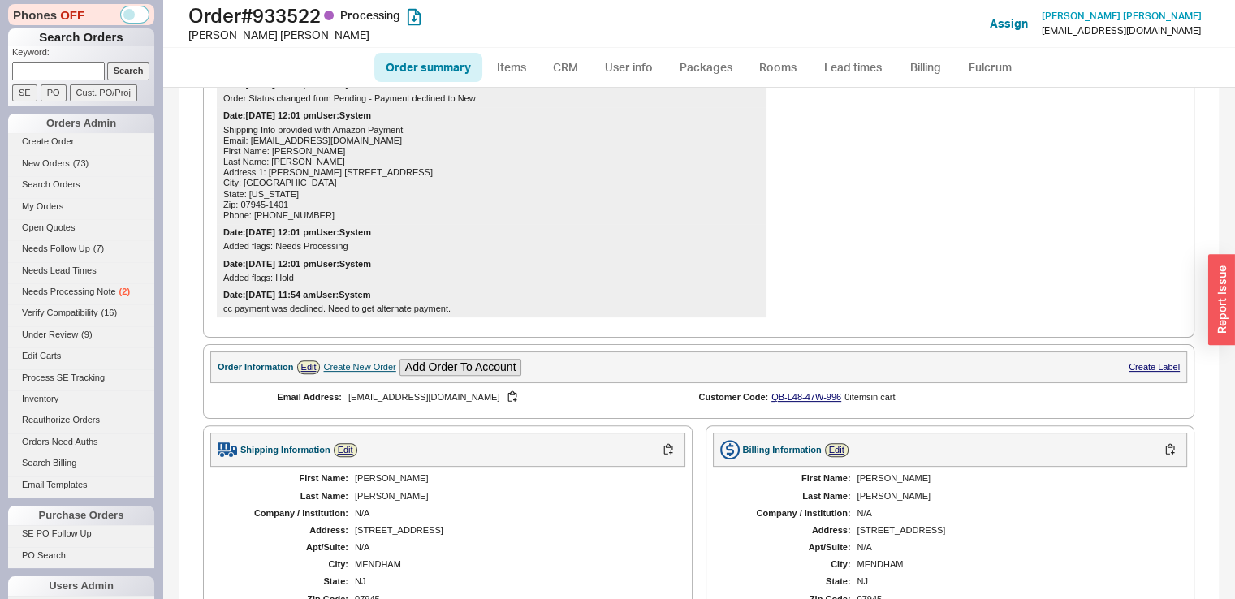
scroll to position [564, 0]
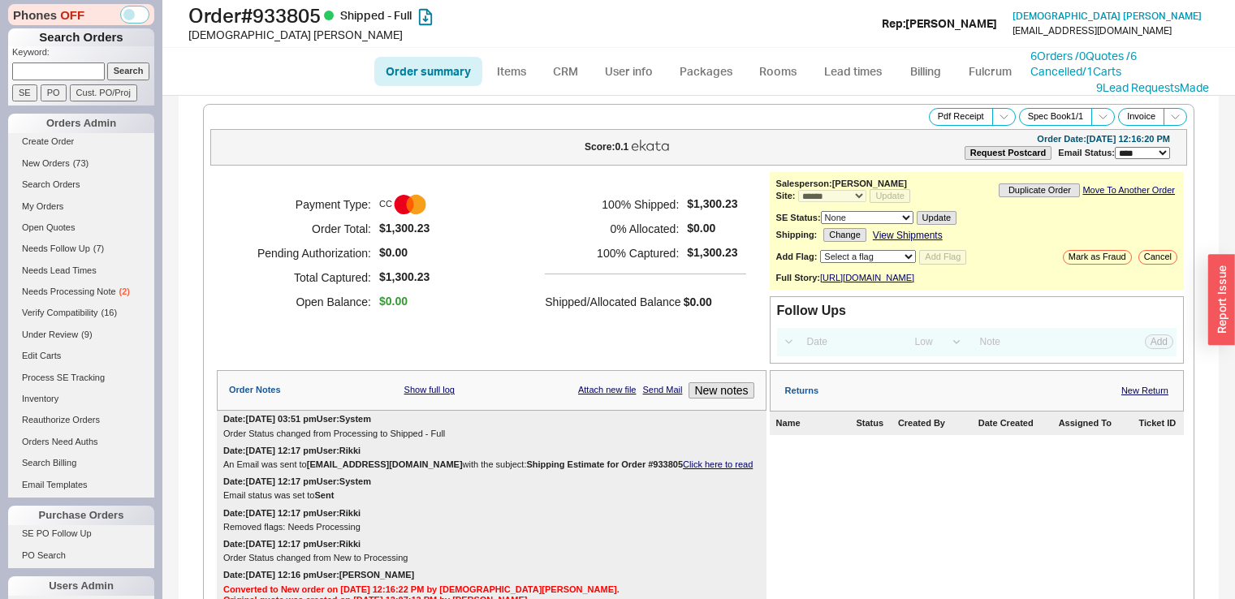
select select "*"
select select "LOW"
select select "3"
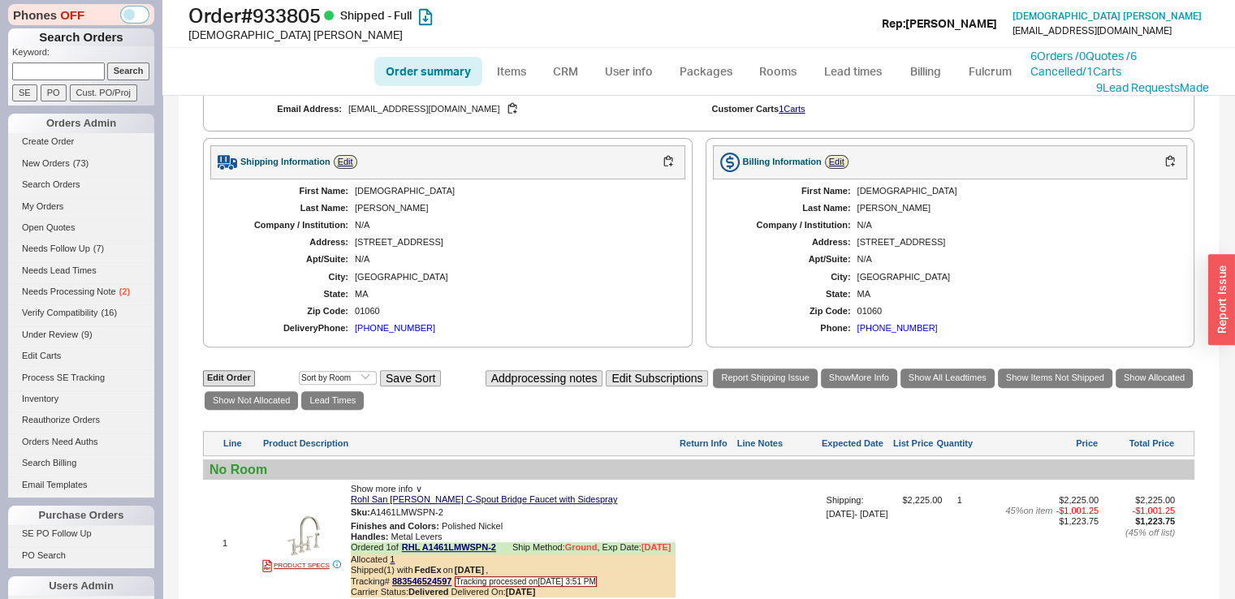
scroll to position [708, 0]
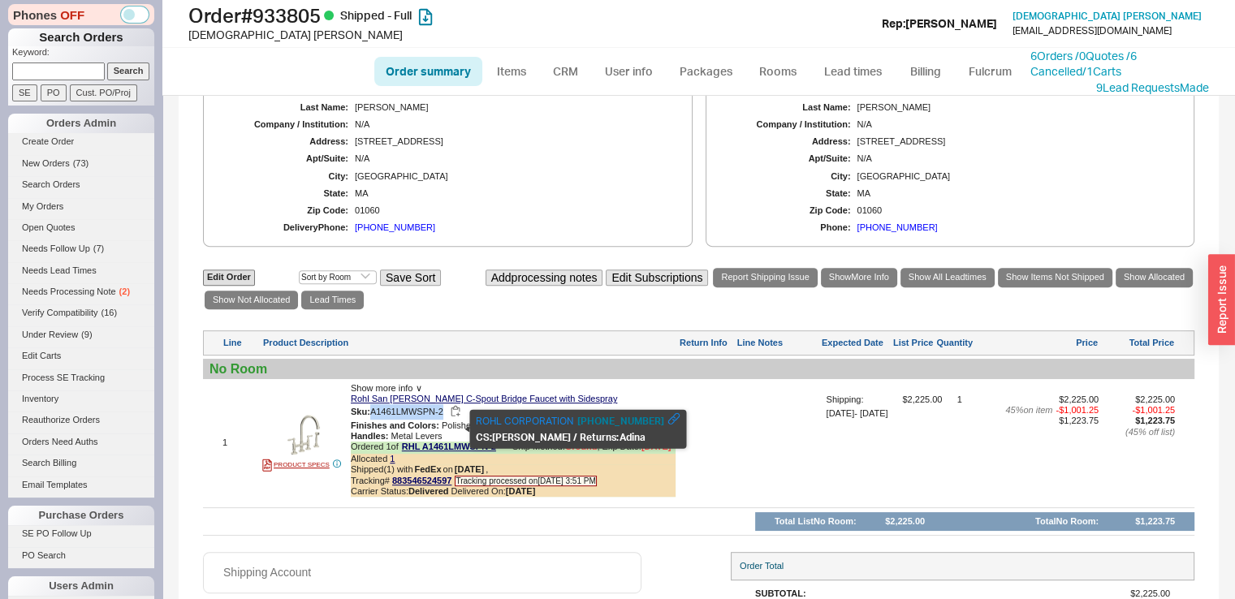
drag, startPoint x: 373, startPoint y: 429, endPoint x: 451, endPoint y: 426, distance: 78.8
click at [451, 420] on div "Sku: A1461LMWSPN-2" at bounding box center [513, 411] width 325 height 15
copy span "A1461LMWSPN-2"
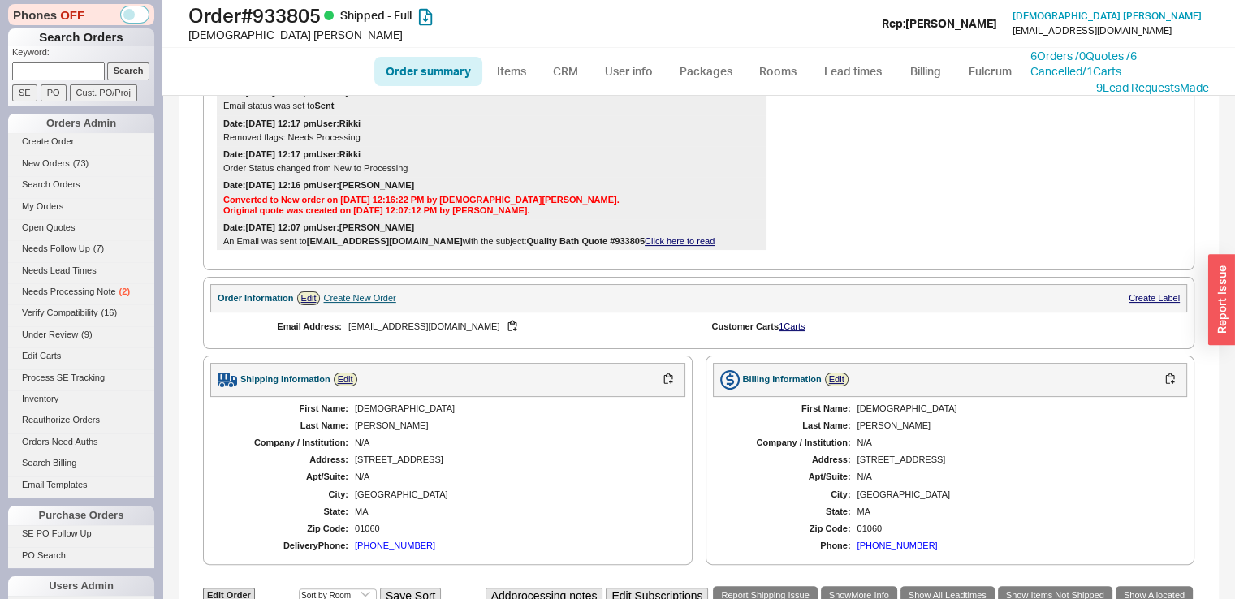
scroll to position [382, 0]
